Goal: Task Accomplishment & Management: Use online tool/utility

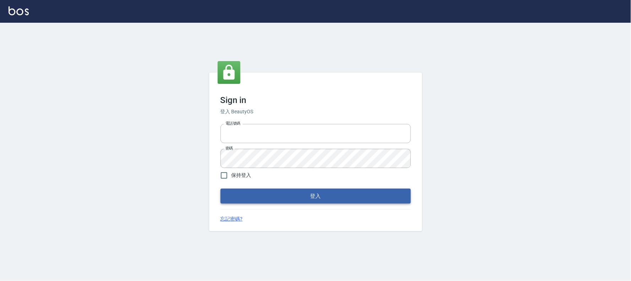
type input "032805930"
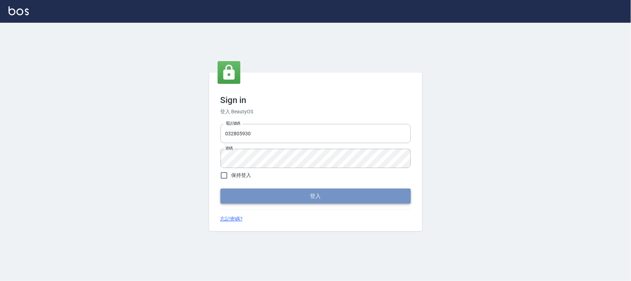
click at [304, 202] on button "登入" at bounding box center [316, 196] width 190 height 15
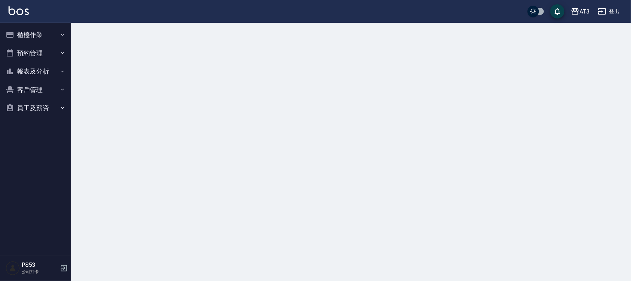
click at [15, 33] on button "櫃檯作業" at bounding box center [35, 35] width 65 height 18
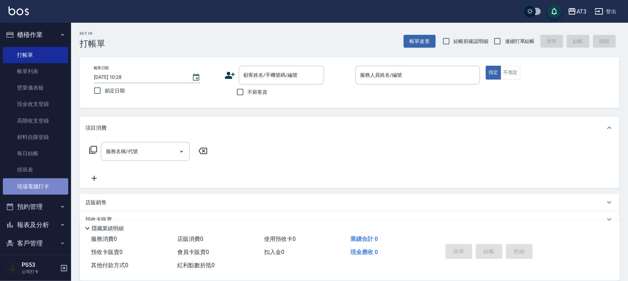
click at [48, 185] on link "現場電腦打卡" at bounding box center [35, 186] width 65 height 16
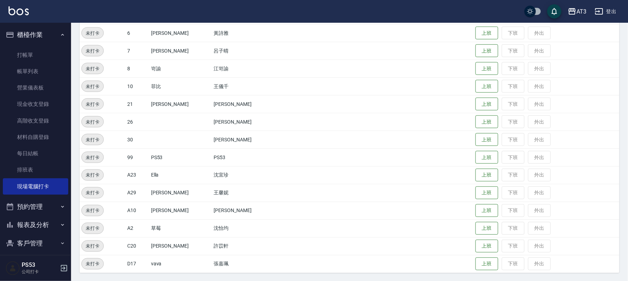
scroll to position [233, 0]
click at [476, 68] on button "上班" at bounding box center [486, 68] width 23 height 12
click at [475, 86] on button "上班" at bounding box center [486, 86] width 23 height 12
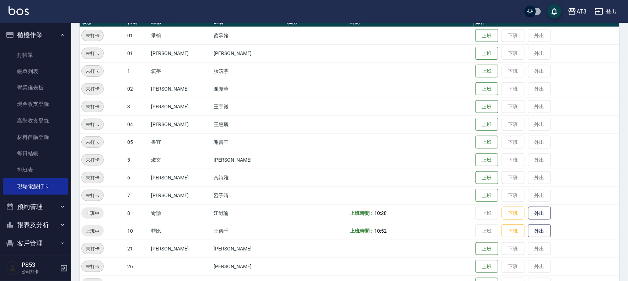
scroll to position [0, 0]
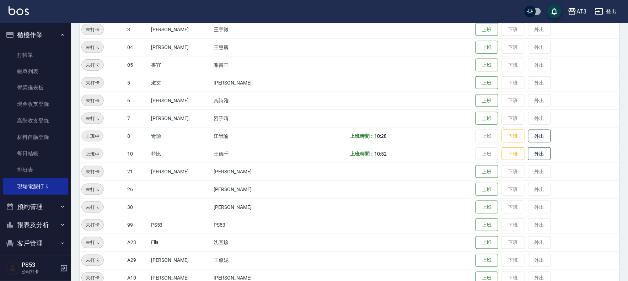
drag, startPoint x: 379, startPoint y: 219, endPoint x: 631, endPoint y: -55, distance: 371.9
click at [628, 0] on html "AT3 登出 櫃檯作業 打帳單 帳單列表 營業儀表板 現金收支登錄 高階收支登錄 材料自購登錄 每日結帳 排班表 現場電腦打卡 預約管理 預約管理 單日預約紀…" at bounding box center [314, 92] width 628 height 514
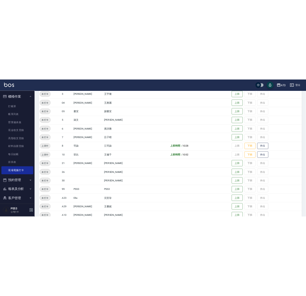
scroll to position [166, 0]
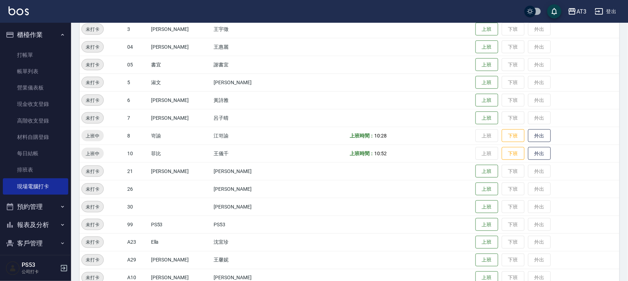
drag, startPoint x: 459, startPoint y: 192, endPoint x: 251, endPoint y: 293, distance: 231.5
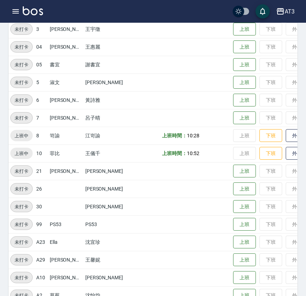
drag, startPoint x: -3, startPoint y: 290, endPoint x: -3, endPoint y: 140, distance: 149.9
click at [0, 140] on html "AT3 登出 櫃檯作業 打帳單 帳單列表 營業儀表板 現金收支登錄 高階收支登錄 材料自購登錄 每日結帳 排班表 現場電腦打卡 預約管理 預約管理 單日預約紀…" at bounding box center [153, 91] width 306 height 514
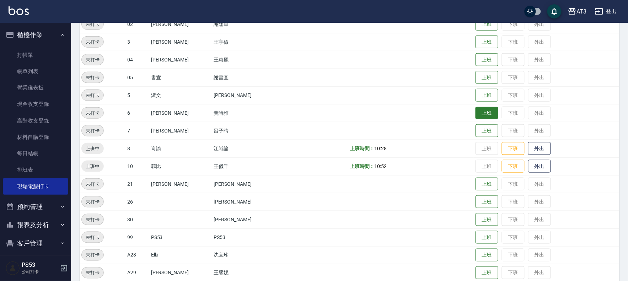
scroll to position [139, 0]
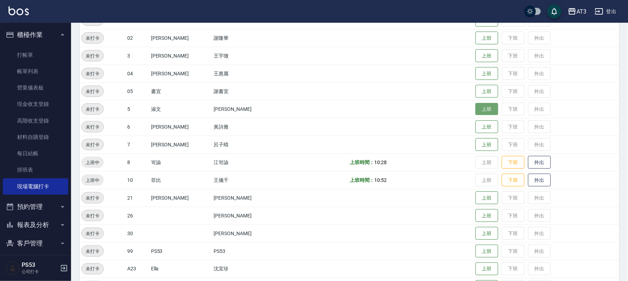
click at [475, 107] on button "上班" at bounding box center [486, 109] width 23 height 12
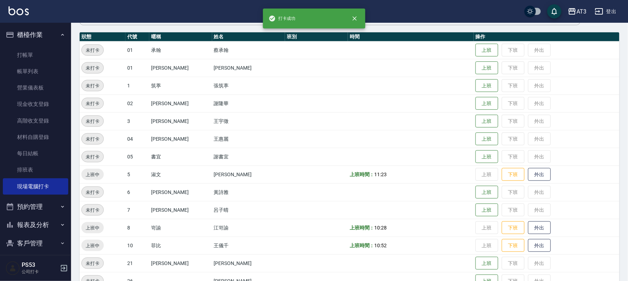
scroll to position [60, 0]
